Goal: Task Accomplishment & Management: Manage account settings

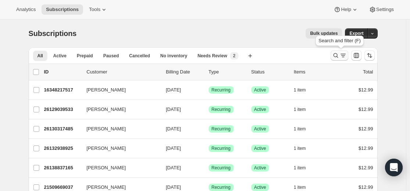
click at [246, 53] on icon "Search and filter results" at bounding box center [335, 55] width 7 height 7
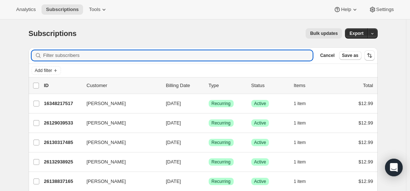
click at [221, 53] on input "Filter subscribers" at bounding box center [178, 55] width 270 height 10
paste input "[PERSON_NAME]"
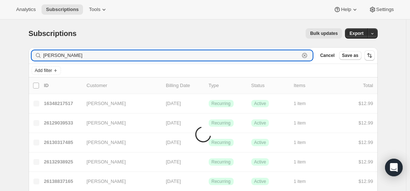
type input "[PERSON_NAME]"
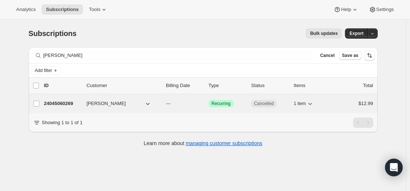
click at [65, 103] on p "24045060269" at bounding box center [62, 103] width 37 height 7
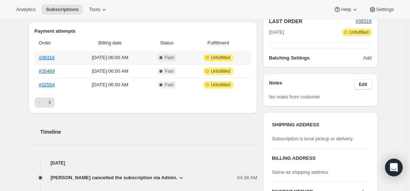
scroll to position [184, 0]
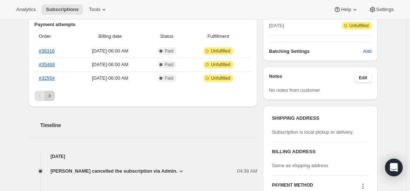
click at [50, 97] on icon "Next" at bounding box center [49, 95] width 7 height 7
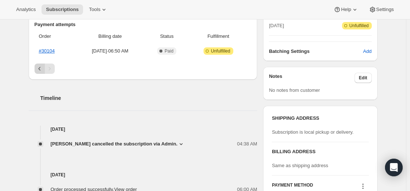
click at [39, 70] on icon "Previous" at bounding box center [39, 68] width 7 height 7
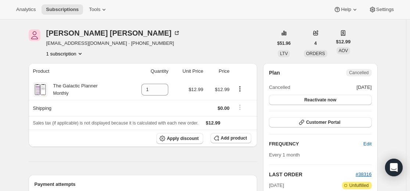
scroll to position [0, 0]
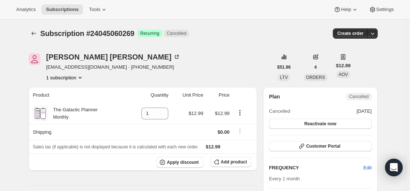
click at [37, 32] on icon "Subscriptions" at bounding box center [33, 33] width 7 height 7
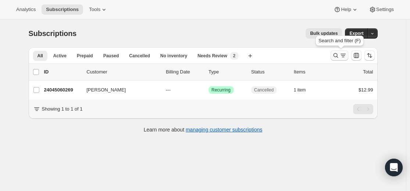
click at [246, 56] on icon "Search and filter results" at bounding box center [335, 55] width 7 height 7
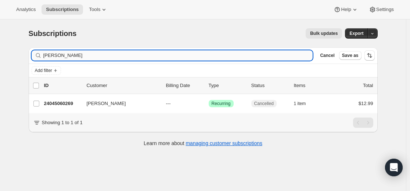
click at [246, 56] on input "[PERSON_NAME]" at bounding box center [178, 55] width 270 height 10
type input "[EMAIL_ADDRESS][DOMAIN_NAME]"
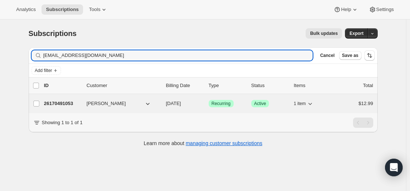
click at [73, 103] on p "26170491053" at bounding box center [62, 103] width 37 height 7
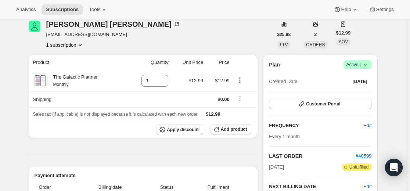
scroll to position [110, 0]
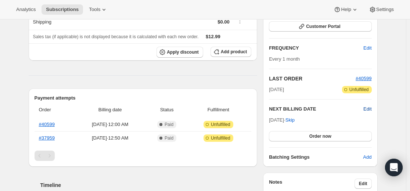
click at [246, 110] on span "Edit" at bounding box center [368, 109] width 8 height 7
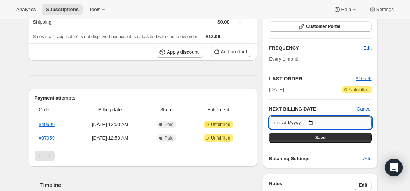
click at [246, 123] on input "[DATE]" at bounding box center [320, 123] width 103 height 13
type input "[DATE]"
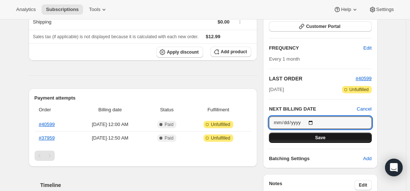
click at [246, 136] on button "Save" at bounding box center [320, 138] width 103 height 10
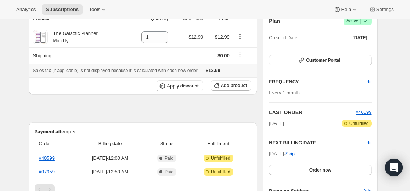
scroll to position [0, 0]
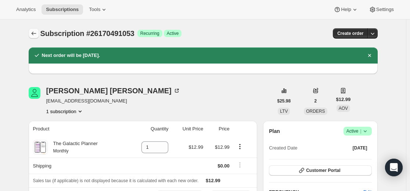
click at [32, 32] on icon "Subscriptions" at bounding box center [33, 33] width 7 height 7
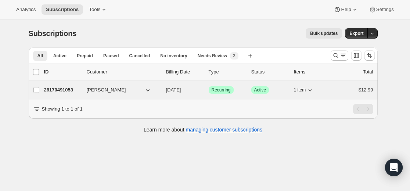
click at [66, 90] on p "26170491053" at bounding box center [62, 89] width 37 height 7
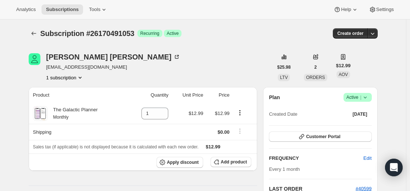
click at [40, 36] on div at bounding box center [35, 33] width 12 height 10
click at [38, 34] on icon "Subscriptions" at bounding box center [33, 33] width 7 height 7
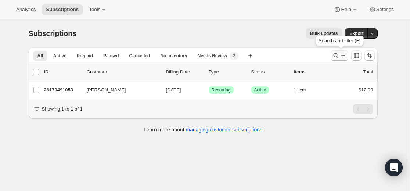
click at [246, 56] on icon "Search and filter results" at bounding box center [335, 55] width 7 height 7
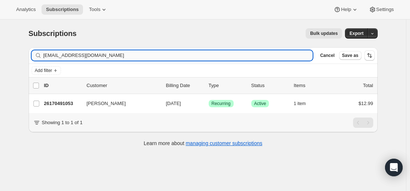
click at [238, 57] on input "[EMAIL_ADDRESS][DOMAIN_NAME]" at bounding box center [178, 55] width 270 height 10
click at [237, 57] on input "[EMAIL_ADDRESS][DOMAIN_NAME]" at bounding box center [178, 55] width 270 height 10
type input "[EMAIL_ADDRESS][DOMAIN_NAME]"
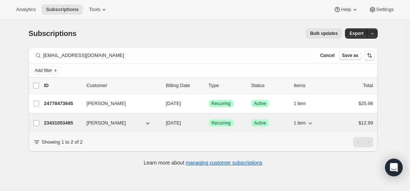
click at [65, 124] on p "23431053485" at bounding box center [62, 122] width 37 height 7
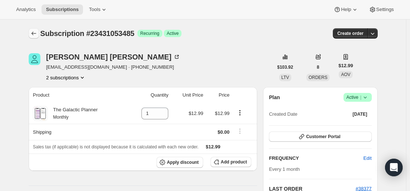
click at [34, 32] on icon "Subscriptions" at bounding box center [33, 33] width 7 height 7
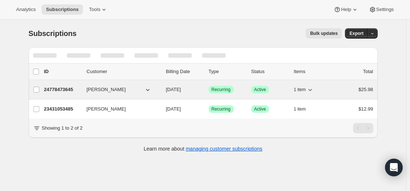
click at [70, 90] on p "24778473645" at bounding box center [62, 89] width 37 height 7
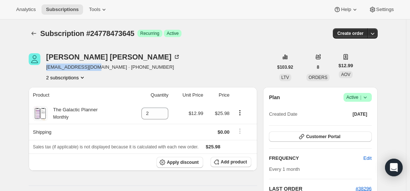
drag, startPoint x: 48, startPoint y: 67, endPoint x: 100, endPoint y: 68, distance: 52.2
click at [100, 68] on span "[EMAIL_ADDRESS][DOMAIN_NAME] · [PHONE_NUMBER]" at bounding box center [113, 67] width 134 height 7
copy span "[EMAIL_ADDRESS][DOMAIN_NAME]"
click at [36, 34] on icon "Subscriptions" at bounding box center [33, 33] width 7 height 7
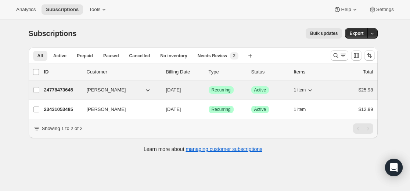
click at [65, 88] on p "24778473645" at bounding box center [62, 89] width 37 height 7
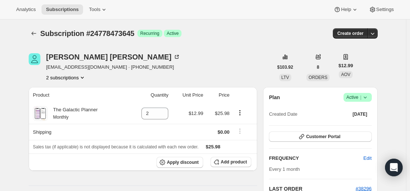
click at [246, 96] on icon at bounding box center [365, 97] width 7 height 7
click at [32, 35] on icon "Subscriptions" at bounding box center [33, 33] width 7 height 7
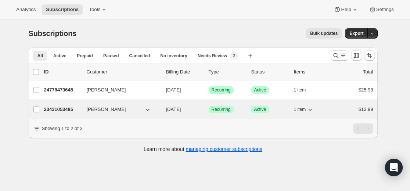
click at [61, 110] on p "23431053485" at bounding box center [62, 109] width 37 height 7
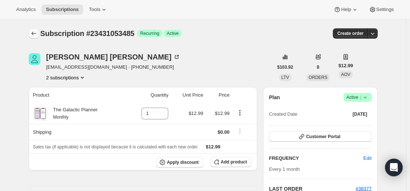
click at [33, 34] on icon "Subscriptions" at bounding box center [33, 34] width 5 height 4
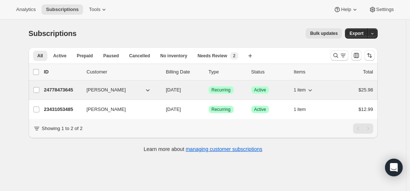
click at [65, 90] on p "24778473645" at bounding box center [62, 89] width 37 height 7
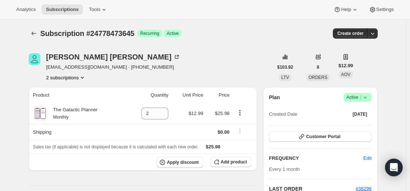
click at [246, 97] on icon at bounding box center [365, 97] width 7 height 7
click at [246, 126] on span "Cancel subscription" at bounding box center [357, 125] width 42 height 6
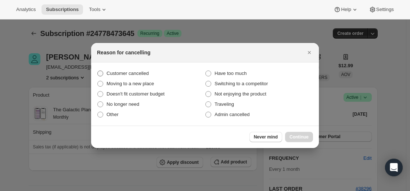
click at [139, 73] on span "Customer cancelled" at bounding box center [128, 74] width 42 height 6
click at [98, 71] on input "Customer cancelled" at bounding box center [97, 71] width 0 height 0
radio input "true"
click at [246, 135] on span "Continue" at bounding box center [299, 137] width 19 height 6
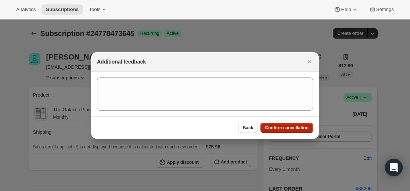
click at [246, 127] on span "Confirm cancellation" at bounding box center [287, 128] width 44 height 6
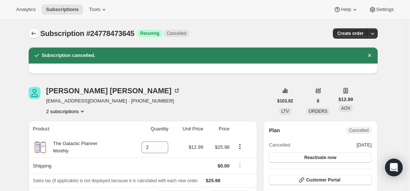
click at [39, 34] on button "Subscriptions" at bounding box center [34, 33] width 10 height 10
